Goal: Check status

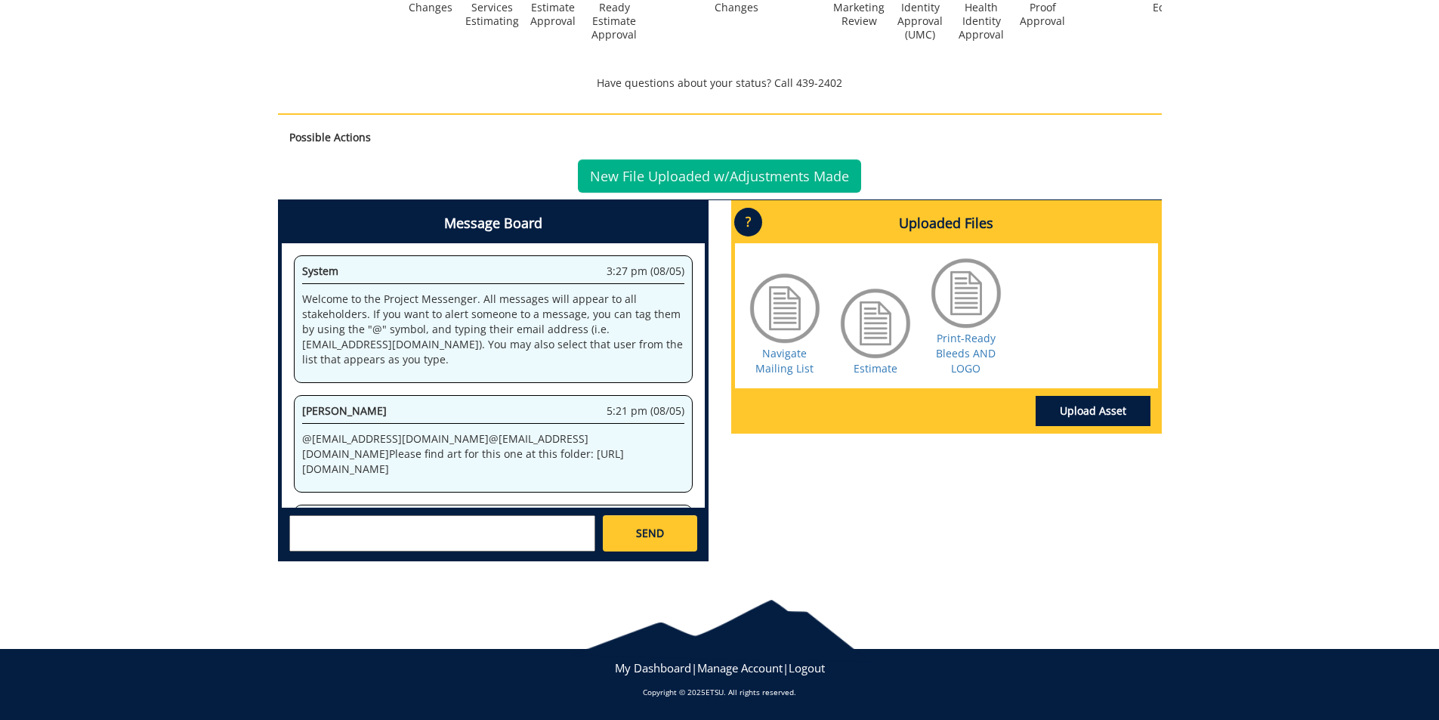
scroll to position [599, 0]
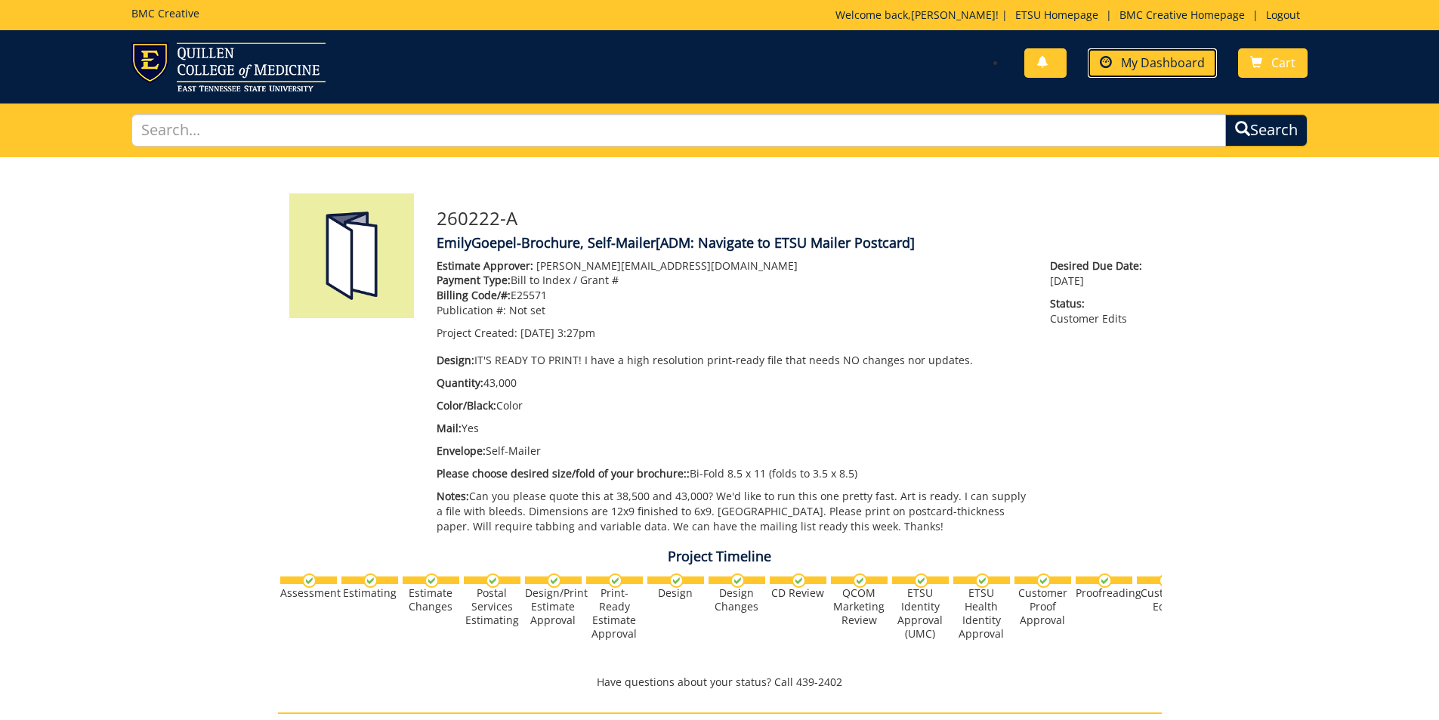
click at [1167, 57] on span "My Dashboard" at bounding box center [1163, 62] width 84 height 17
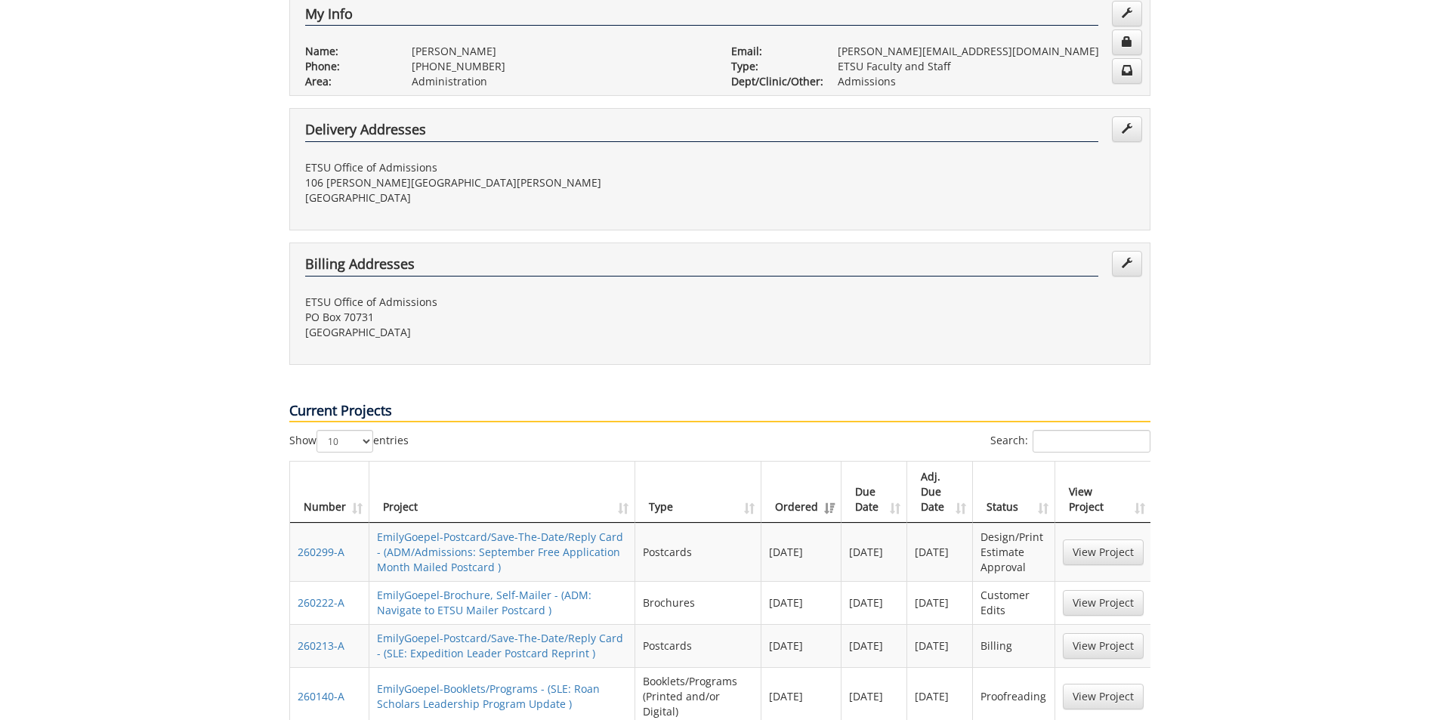
scroll to position [378, 0]
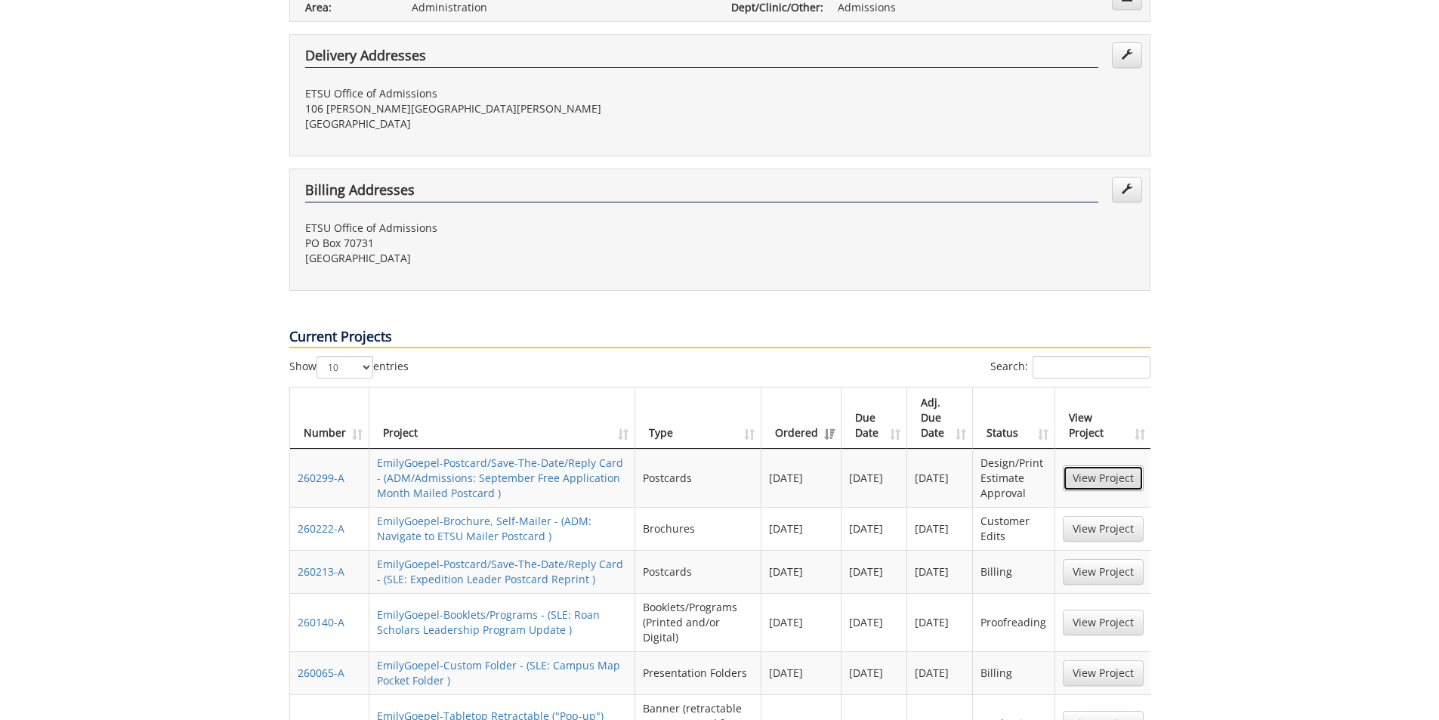
click at [1123, 465] on link "View Project" at bounding box center [1103, 478] width 81 height 26
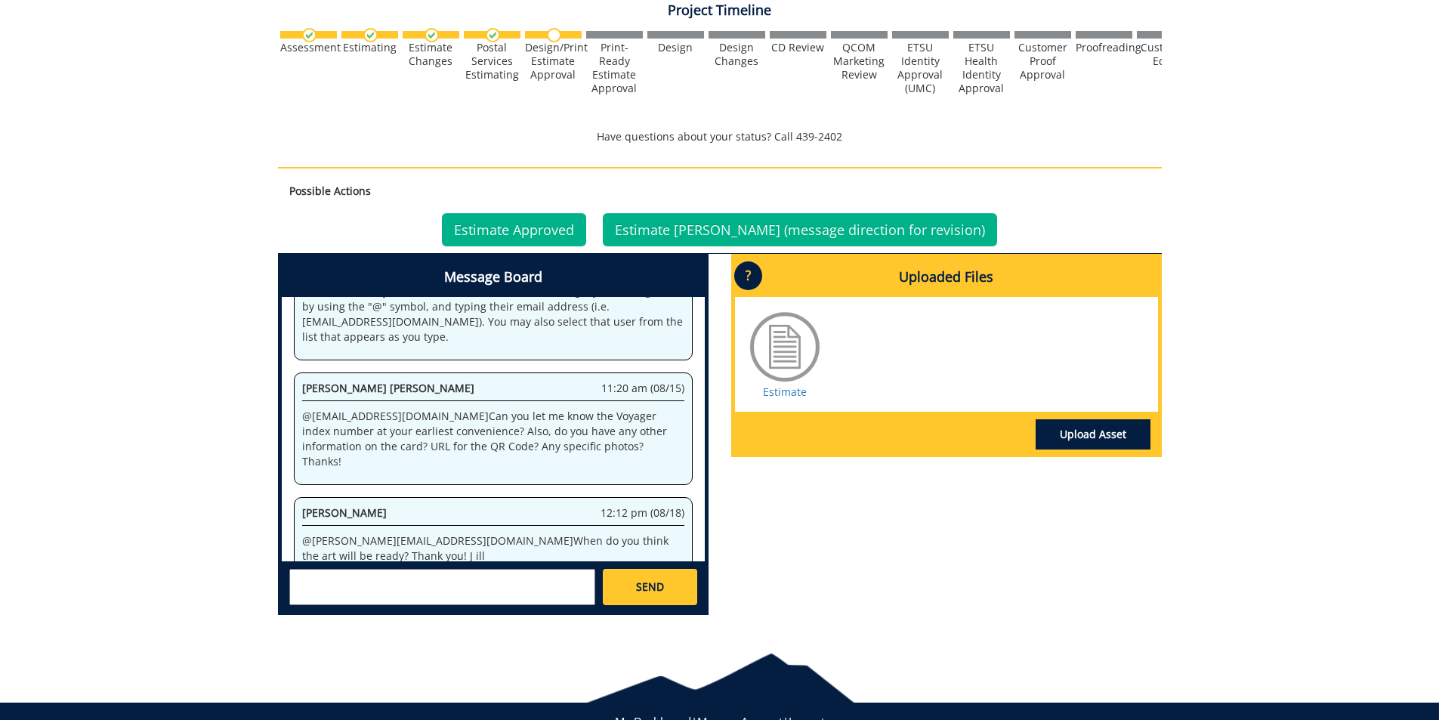
scroll to position [604, 0]
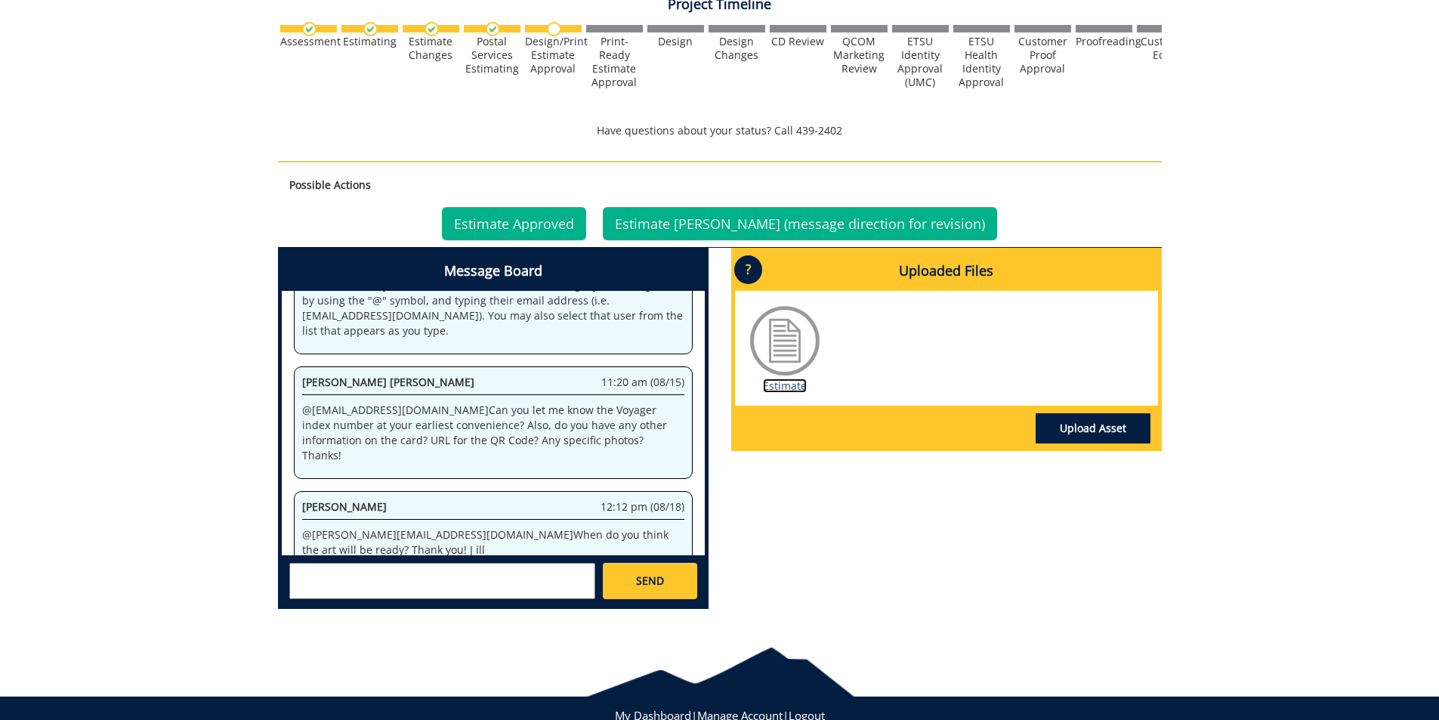
click at [784, 379] on link "Estimate" at bounding box center [785, 386] width 44 height 14
